Goal: Task Accomplishment & Management: Manage account settings

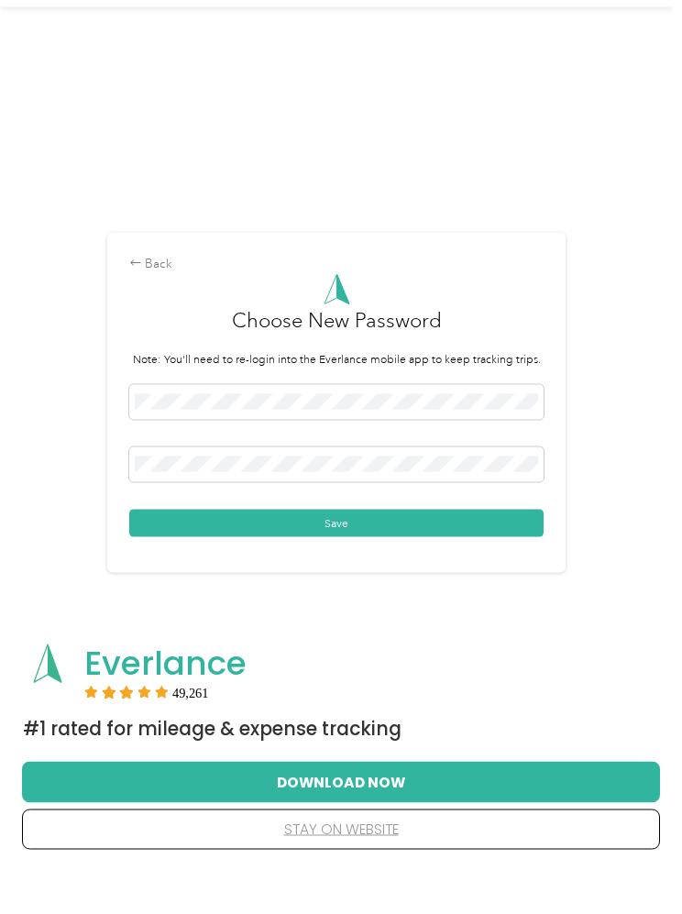
click at [373, 553] on button "Save" at bounding box center [336, 566] width 414 height 27
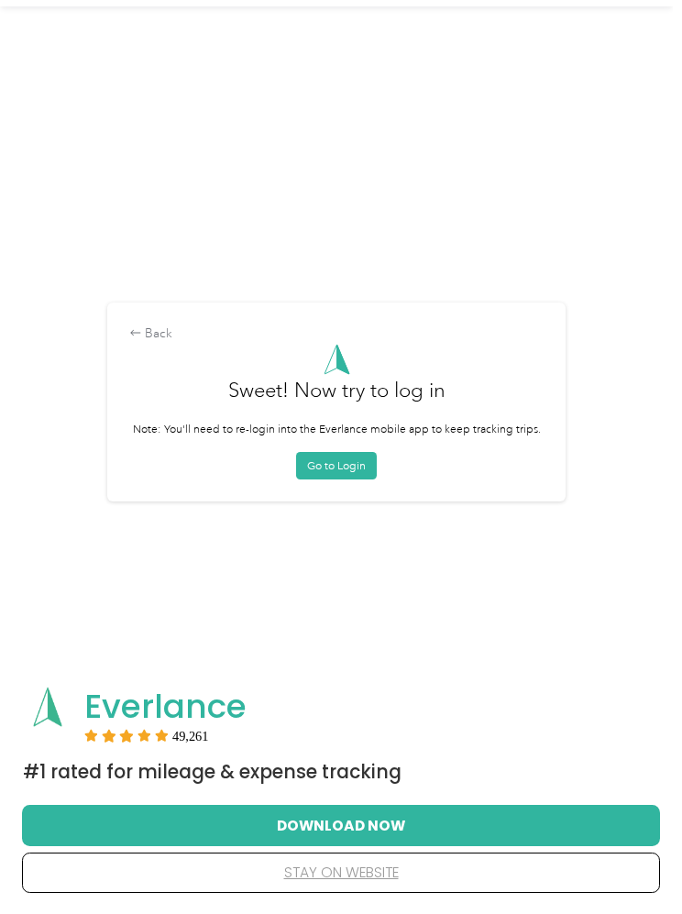
click at [349, 479] on button "Go to Login" at bounding box center [336, 465] width 81 height 27
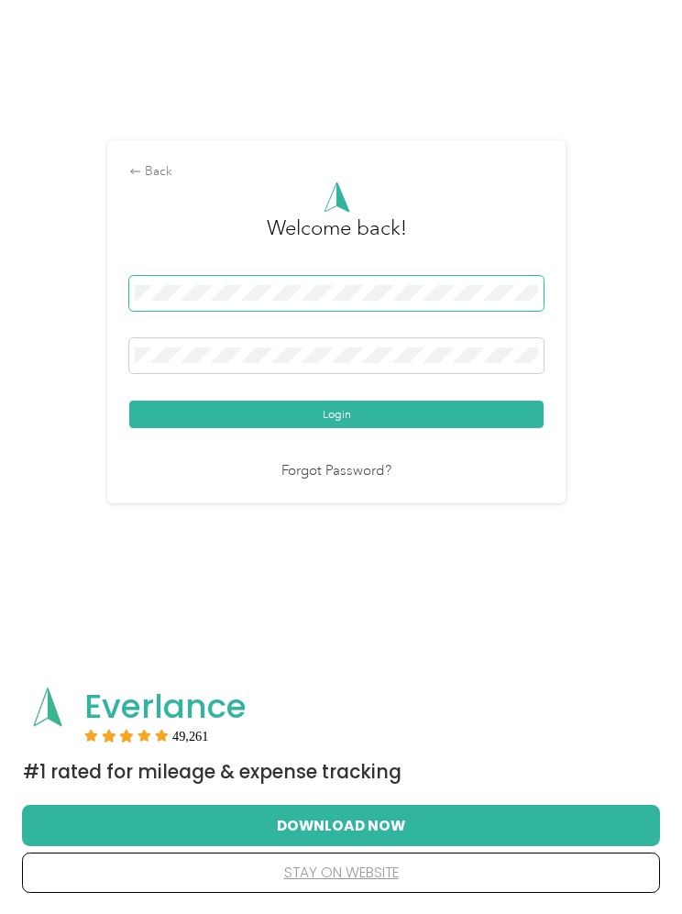
scroll to position [123, 0]
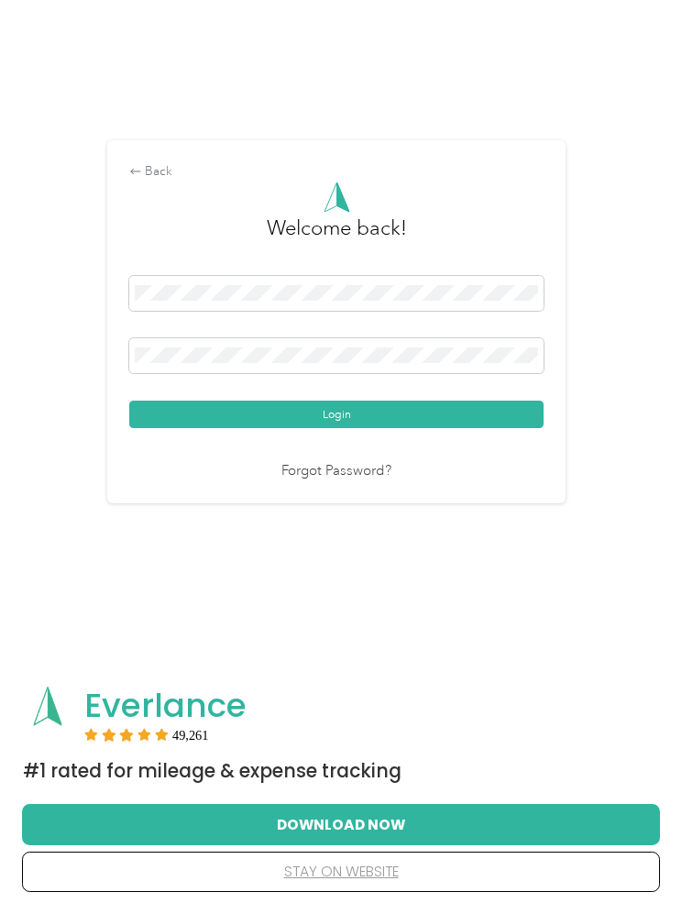
click at [406, 429] on button "Login" at bounding box center [336, 414] width 414 height 27
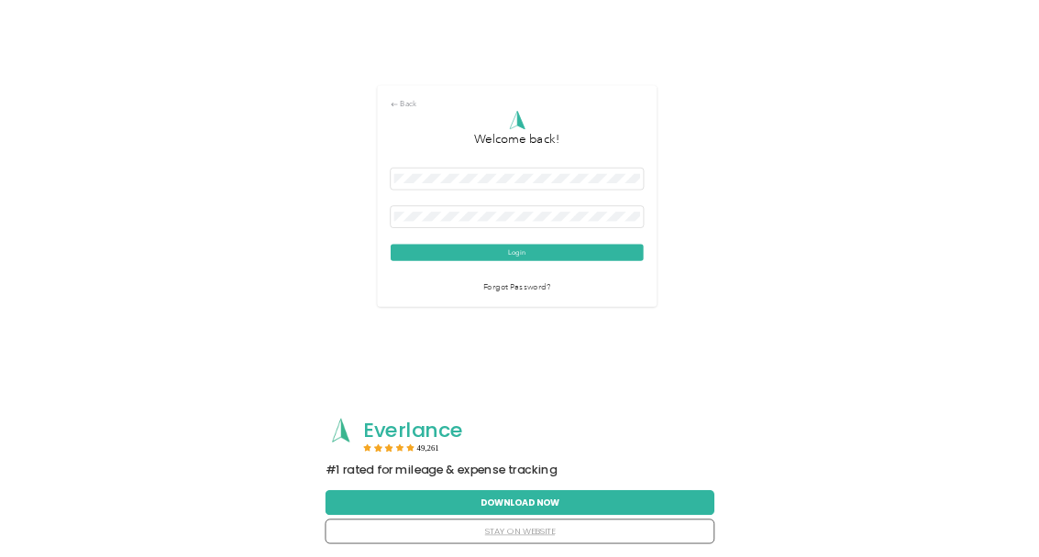
scroll to position [124, 0]
